Goal: Task Accomplishment & Management: Use online tool/utility

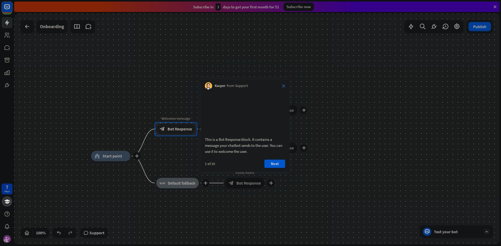
click at [283, 87] on icon "close" at bounding box center [283, 85] width 3 height 3
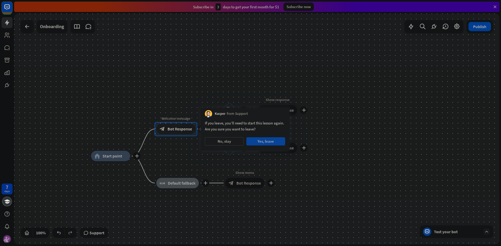
click at [254, 142] on button "Yes, leave" at bounding box center [265, 141] width 39 height 8
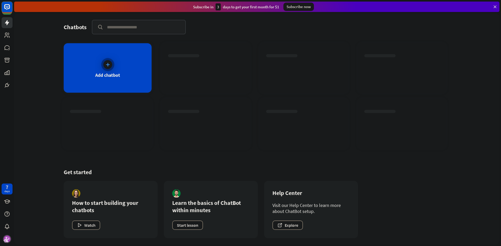
click at [110, 65] on icon at bounding box center [107, 64] width 5 height 5
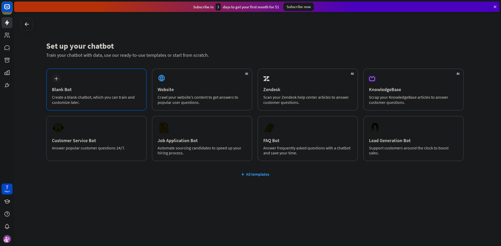
click at [112, 75] on div "plus Blank Bot Create a blank chatbot, which you can train and customize later." at bounding box center [96, 90] width 100 height 42
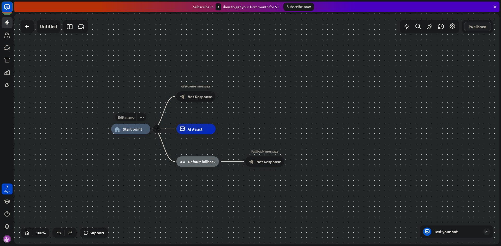
click at [127, 132] on div "home_2 Start point" at bounding box center [130, 129] width 39 height 10
click at [145, 169] on div "Edit name more_horiz home_2 Start point Welcome message block_bot_response Bot …" at bounding box center [353, 244] width 485 height 231
click at [11, 50] on link at bounding box center [7, 47] width 11 height 11
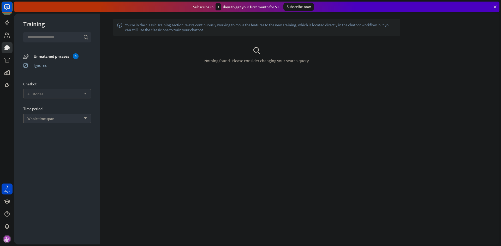
click at [56, 92] on div "All stories arrow_down" at bounding box center [57, 93] width 68 height 9
click at [56, 92] on input "search" at bounding box center [53, 93] width 52 height 9
click at [70, 125] on div "Training search unmatched_phrases Unmatched phrases 0 ignored Ignored Chatbot s…" at bounding box center [57, 129] width 86 height 231
click at [66, 121] on div "Whole time span arrow_down" at bounding box center [57, 118] width 68 height 9
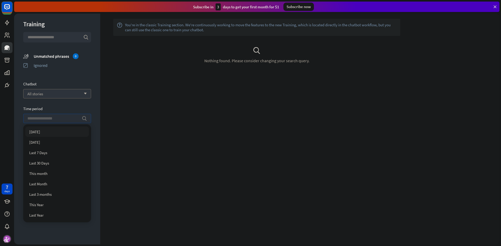
click at [82, 118] on icon "search" at bounding box center [84, 118] width 5 height 5
click at [89, 104] on div "Training search unmatched_phrases Unmatched phrases 0 ignored Ignored Chatbot A…" at bounding box center [57, 129] width 86 height 231
